Goal: Task Accomplishment & Management: Manage account settings

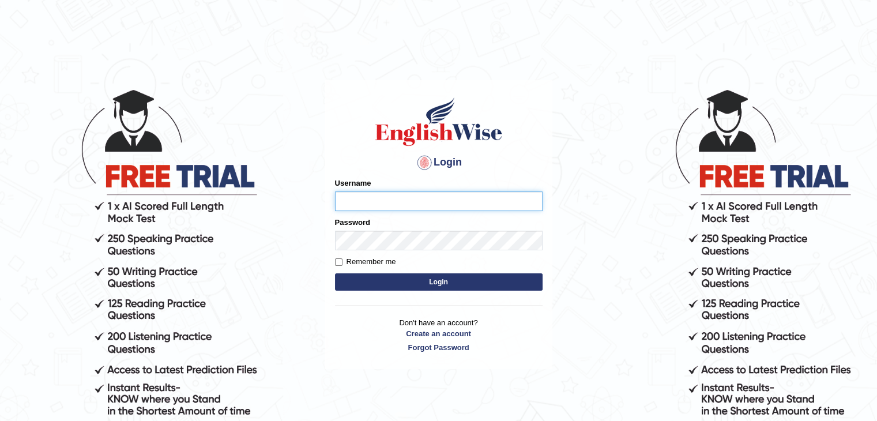
type input "mohand_parramatta"
click at [558, 67] on body "Login Please fix the following errors: Username mohand_parramatta Password Reme…" at bounding box center [438, 254] width 877 height 421
